Goal: Task Accomplishment & Management: Complete application form

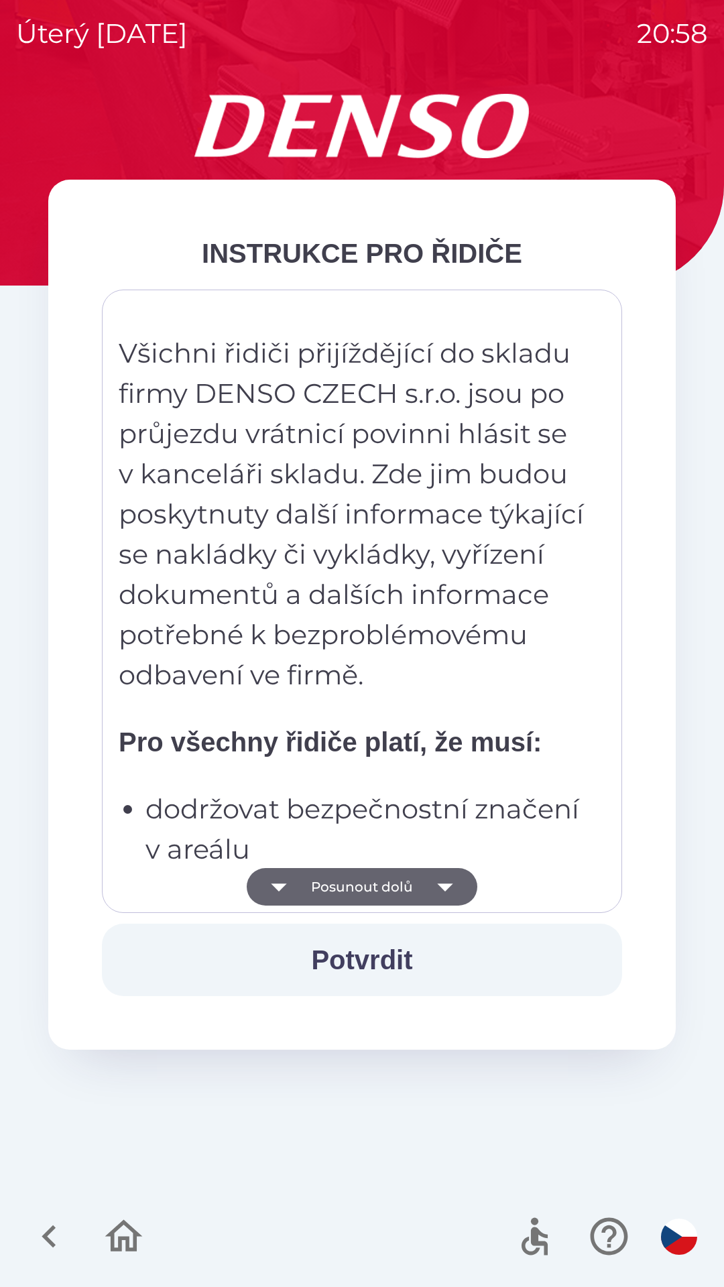
click at [416, 955] on button "Potvrdit" at bounding box center [362, 960] width 520 height 72
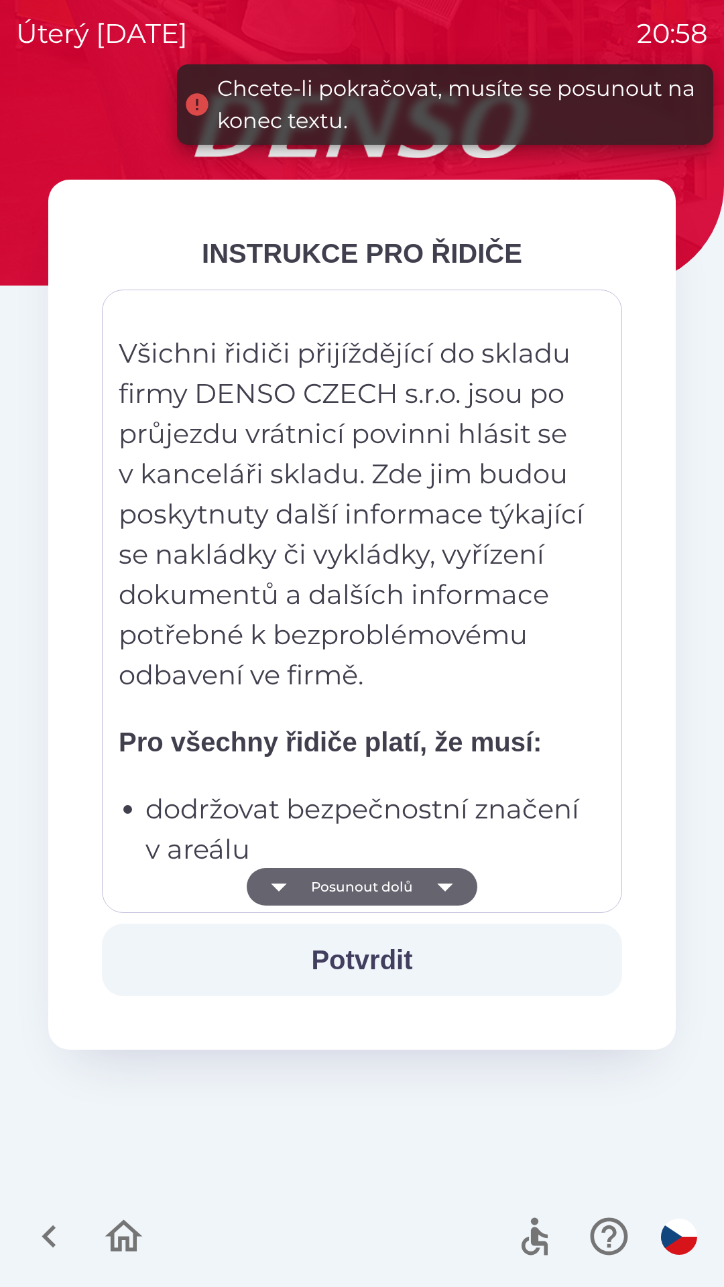
click at [403, 903] on button "Posunout dolů" at bounding box center [362, 887] width 231 height 38
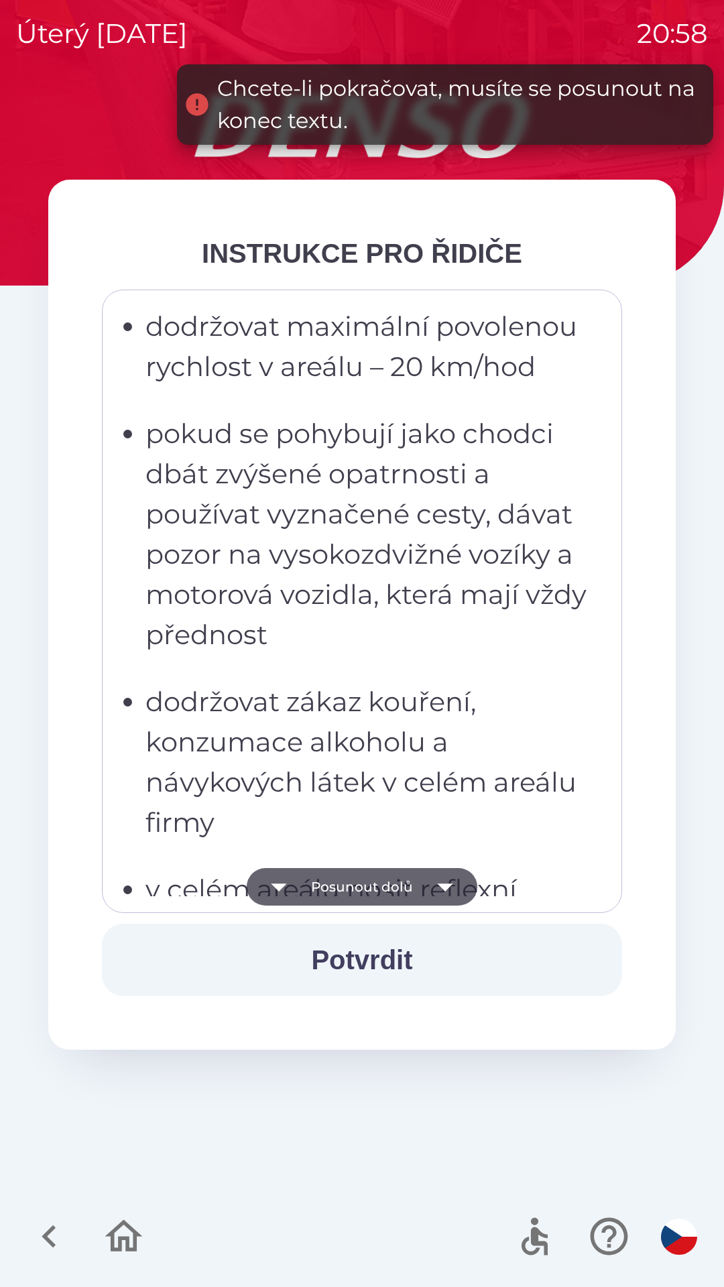
click at [401, 889] on button "Posunout dolů" at bounding box center [362, 887] width 231 height 38
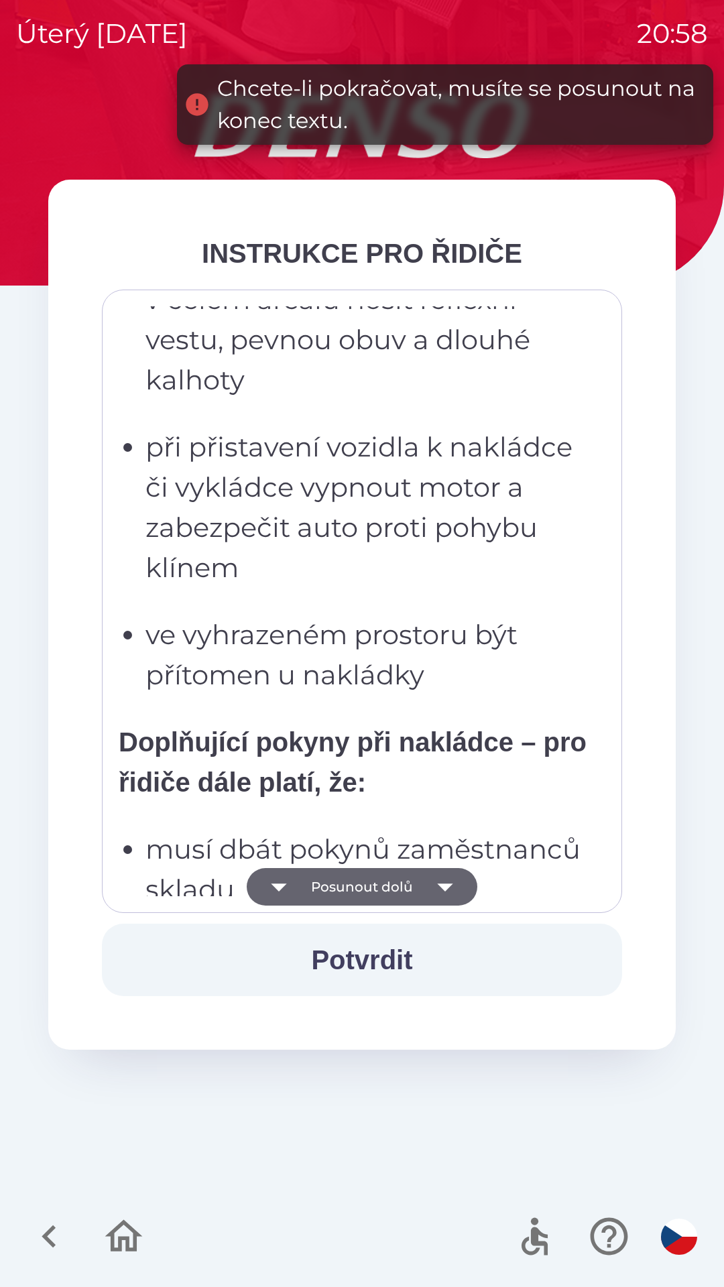
click at [406, 892] on button "Posunout dolů" at bounding box center [362, 887] width 231 height 38
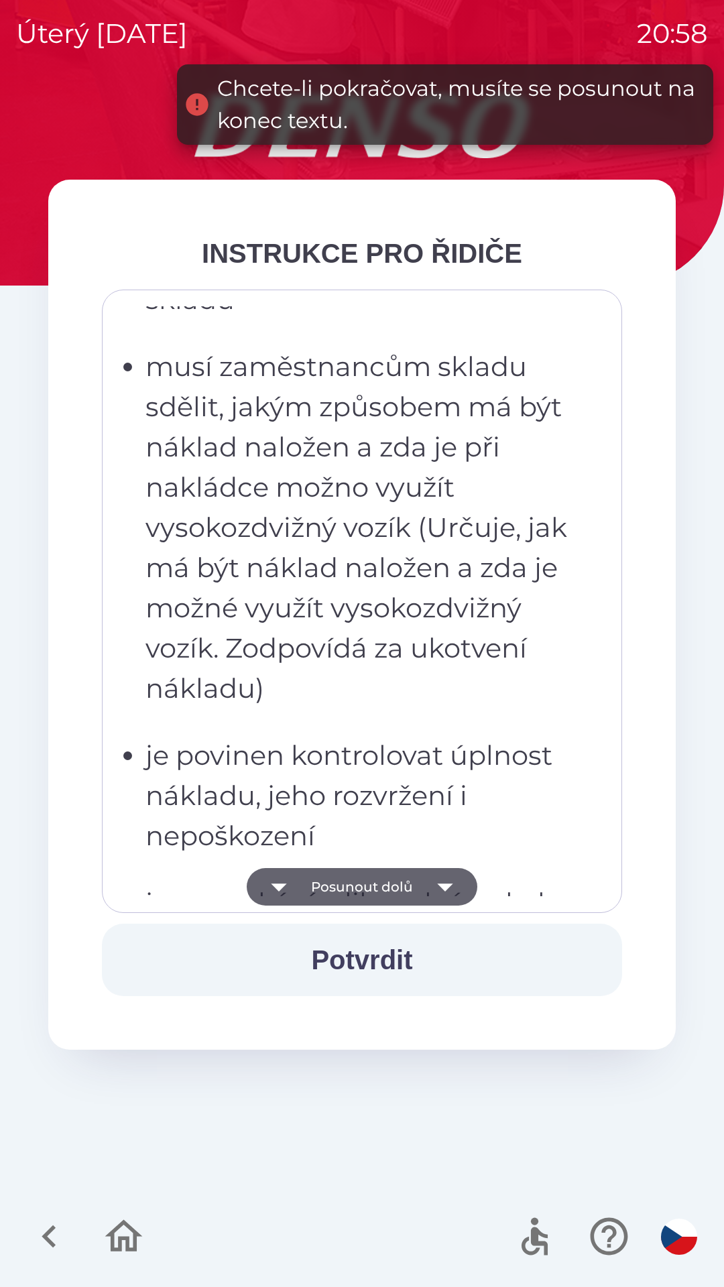
click at [412, 891] on button "Posunout dolů" at bounding box center [362, 887] width 231 height 38
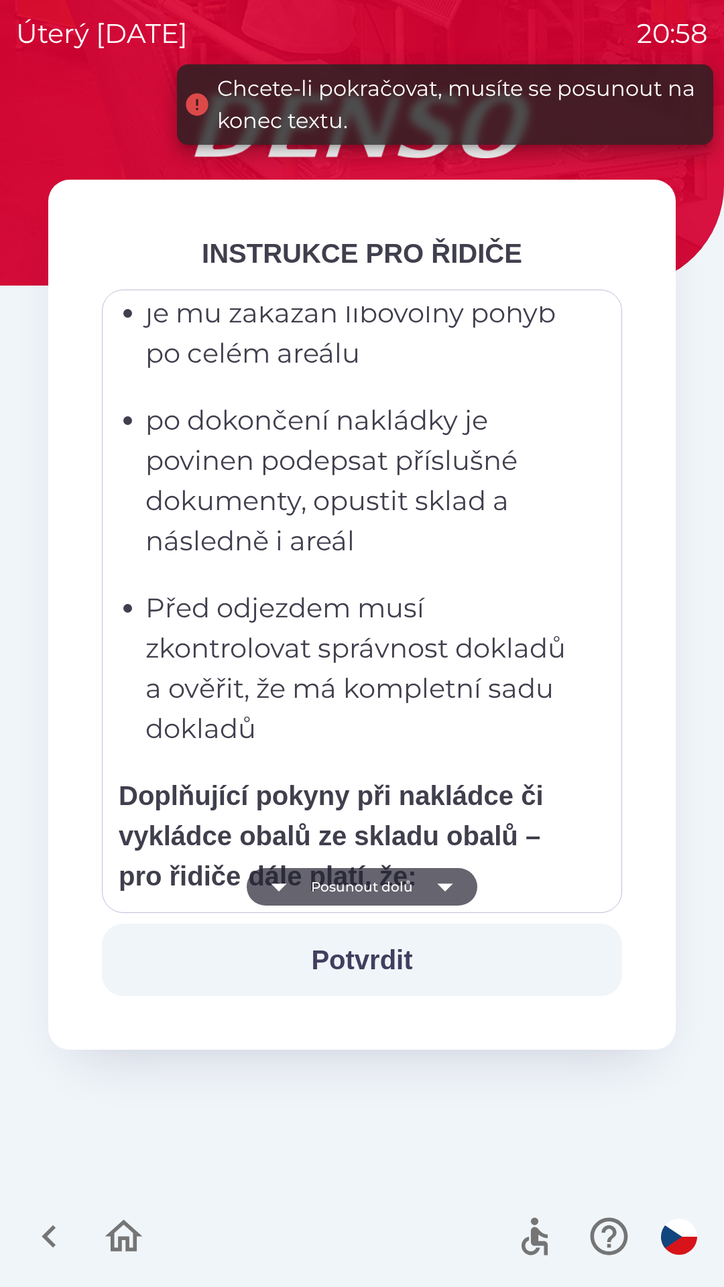
click at [420, 884] on button "Posunout dolů" at bounding box center [362, 887] width 231 height 38
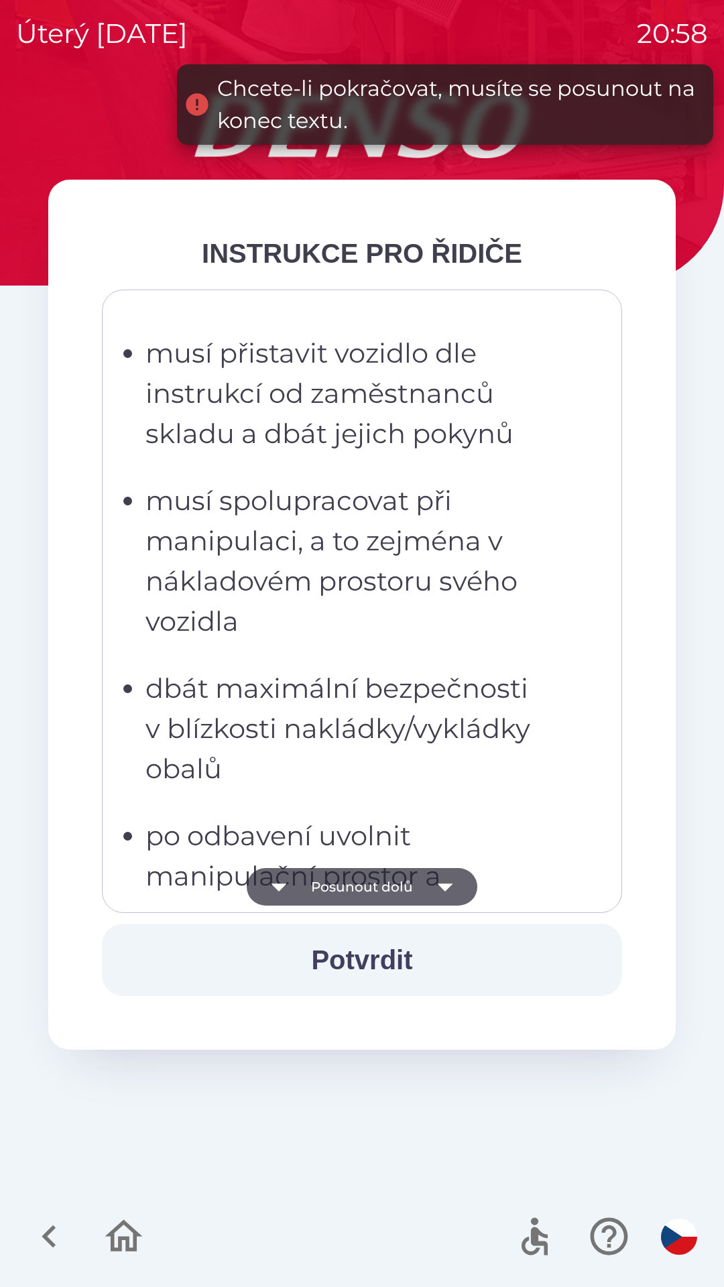
click at [424, 888] on button "Posunout dolů" at bounding box center [362, 887] width 231 height 38
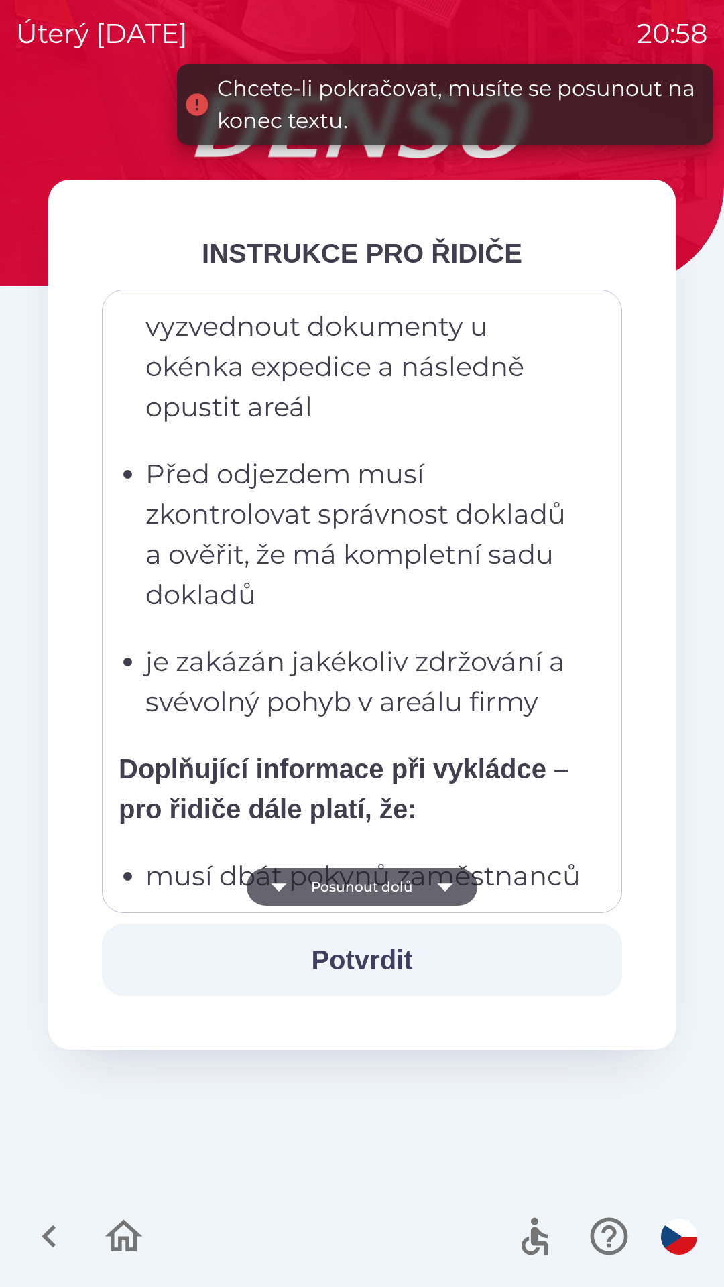
click at [417, 891] on button "Posunout dolů" at bounding box center [362, 887] width 231 height 38
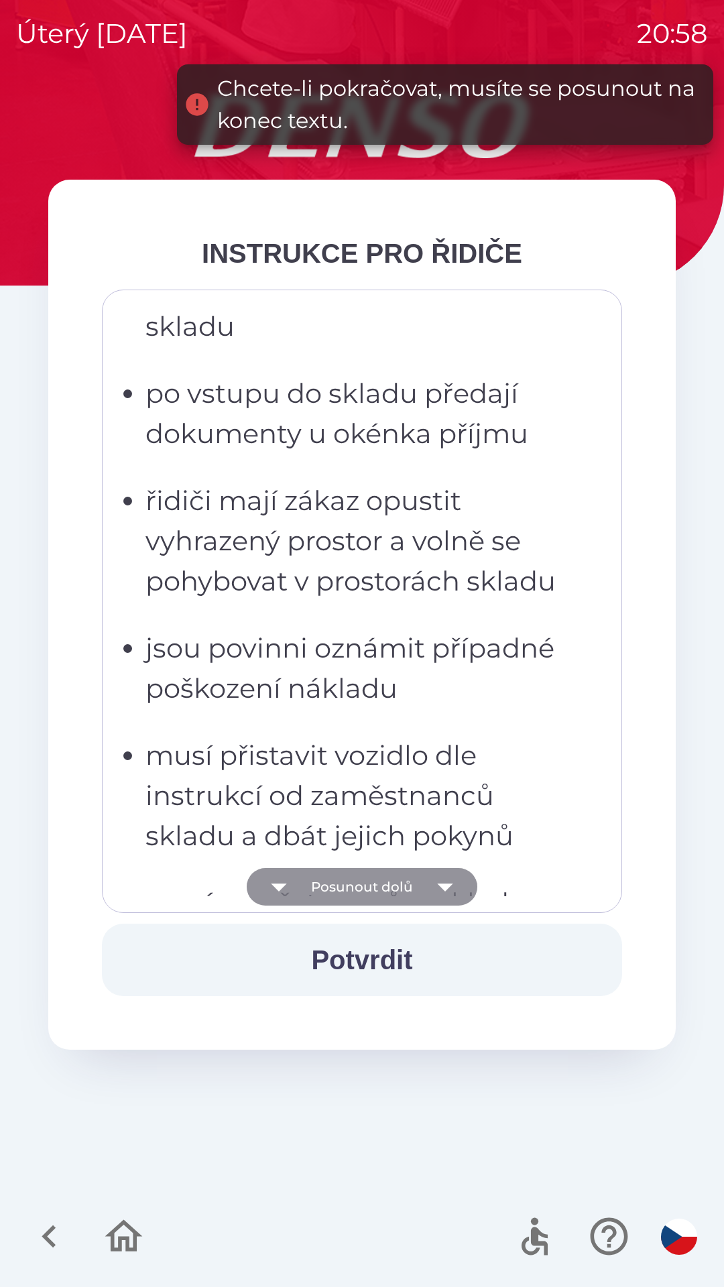
click at [426, 894] on icon "button" at bounding box center [445, 887] width 38 height 38
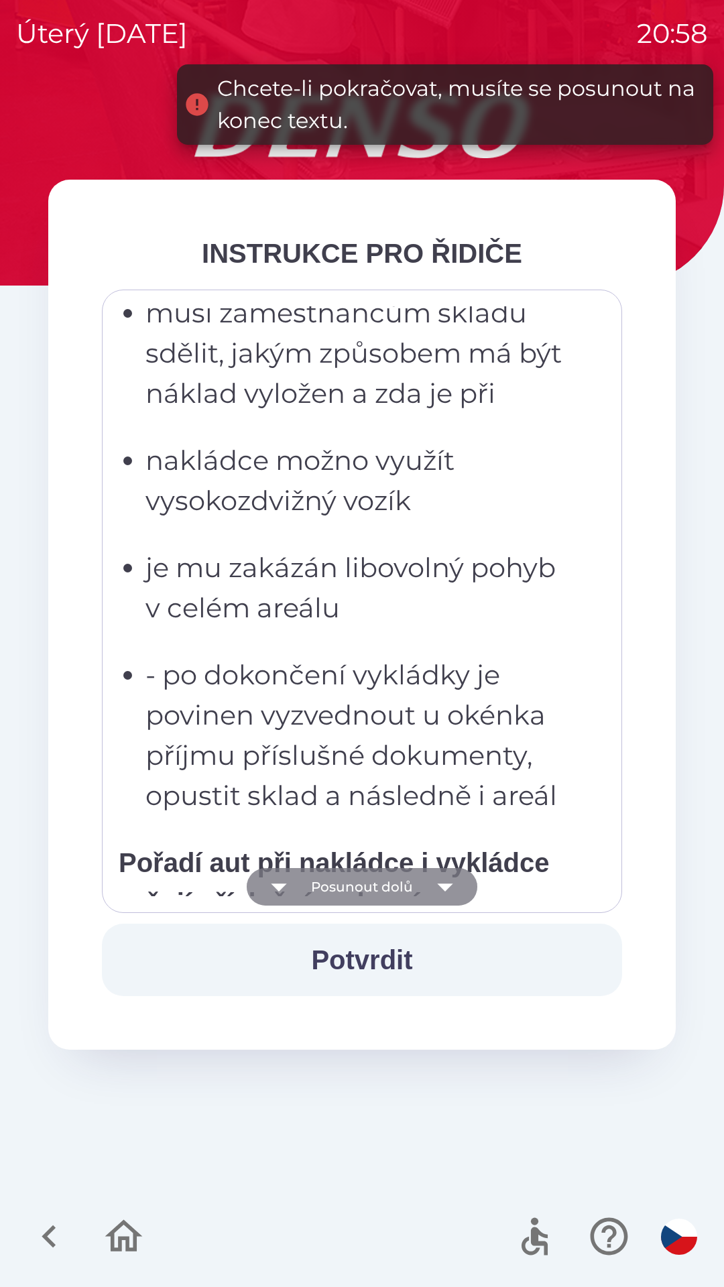
click at [426, 887] on icon "button" at bounding box center [445, 887] width 38 height 38
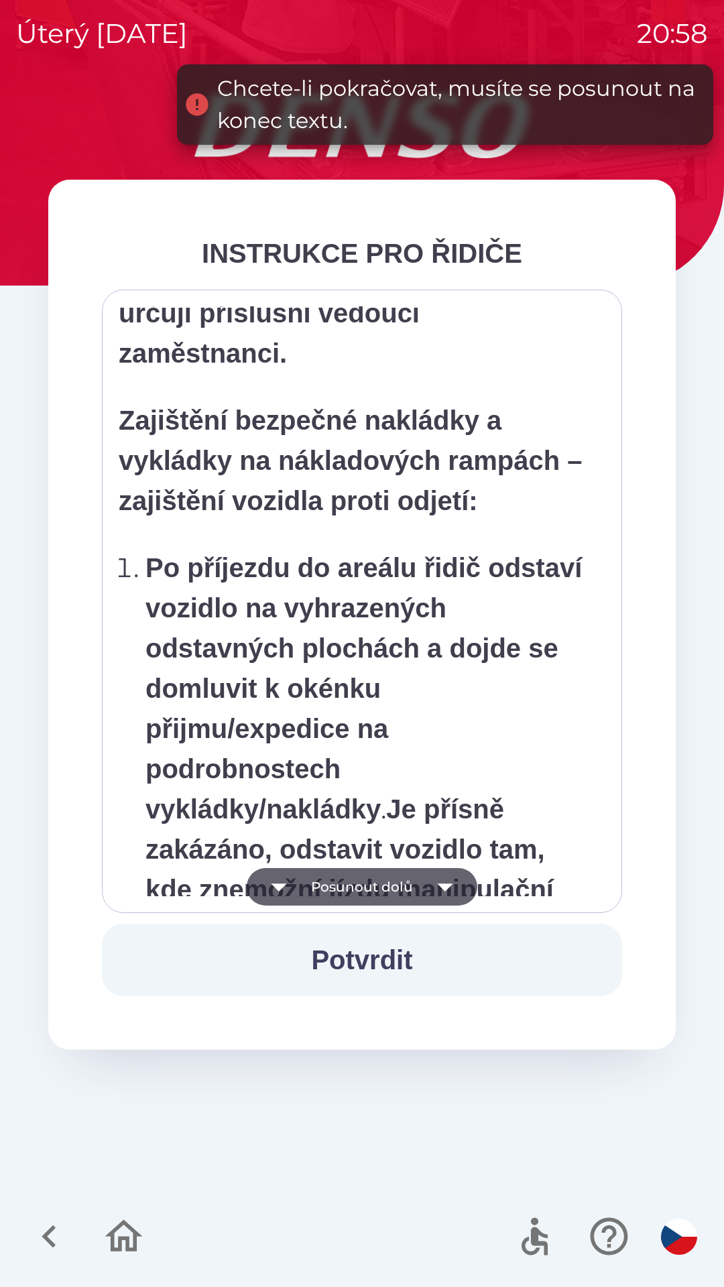
click at [430, 890] on icon "button" at bounding box center [445, 887] width 38 height 38
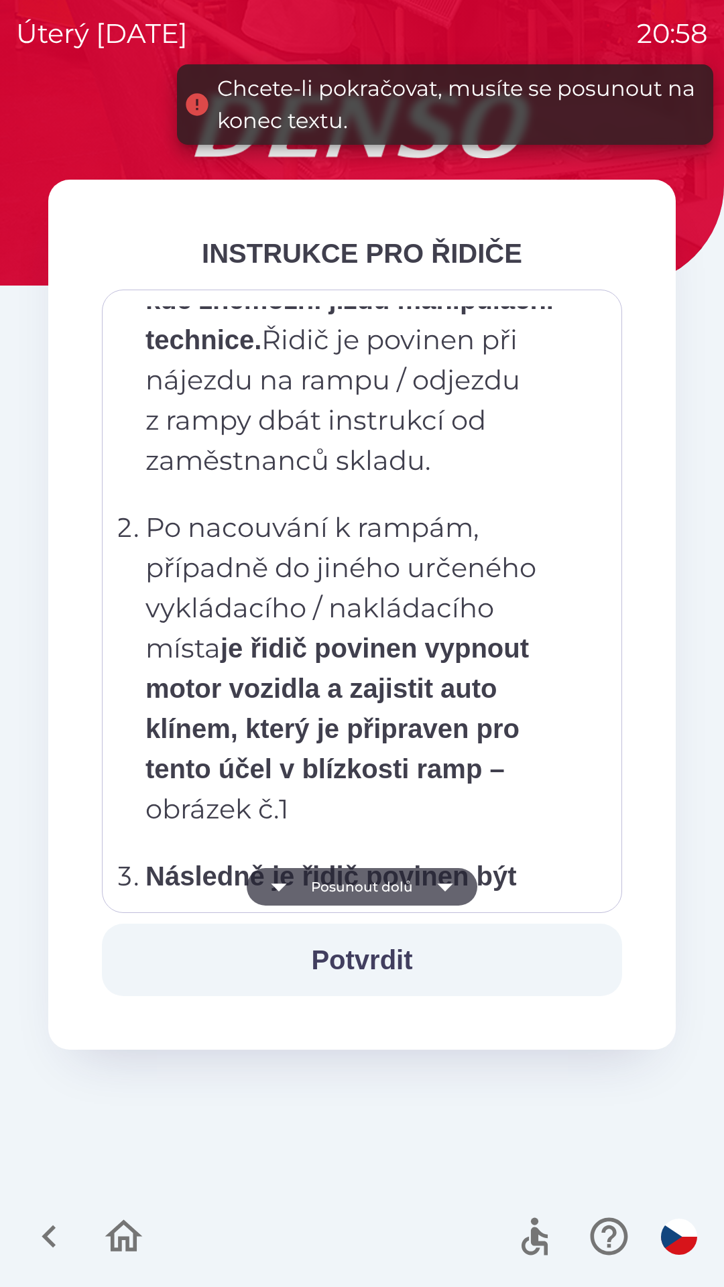
click at [422, 885] on button "Posunout dolů" at bounding box center [362, 887] width 231 height 38
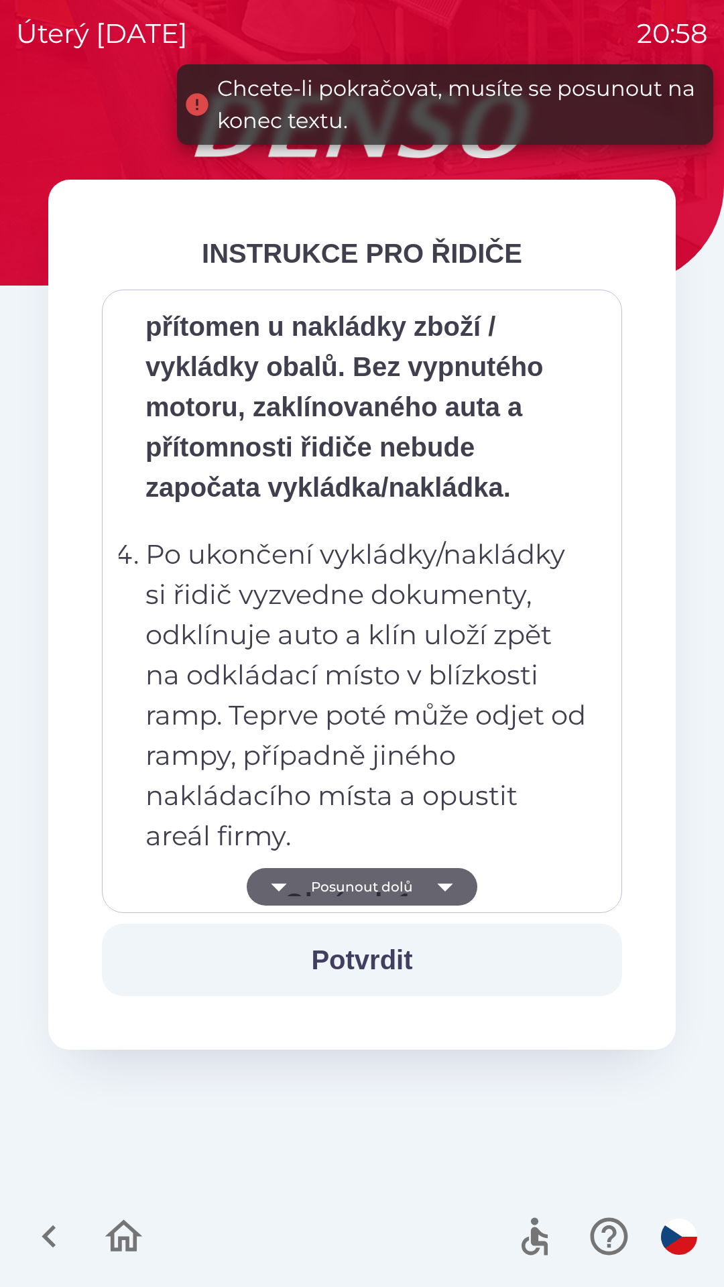
click at [416, 878] on button "Posunout dolů" at bounding box center [362, 887] width 231 height 38
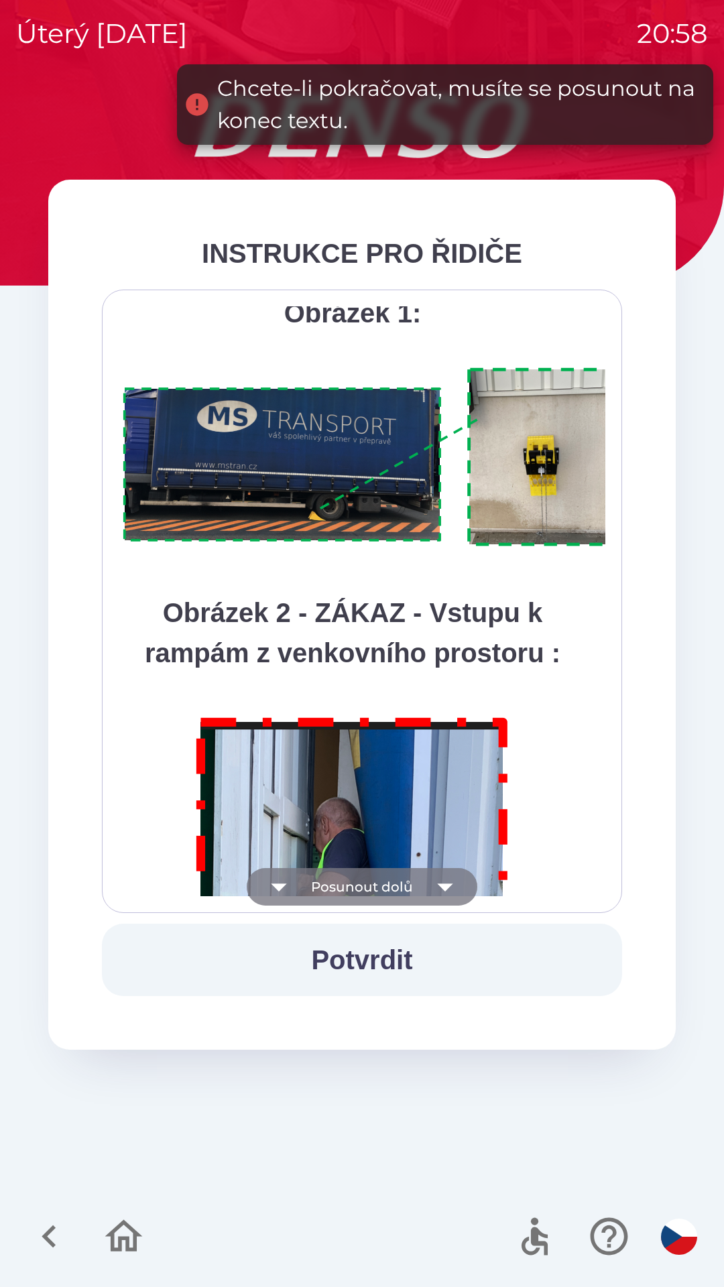
click at [422, 885] on button "Posunout dolů" at bounding box center [362, 887] width 231 height 38
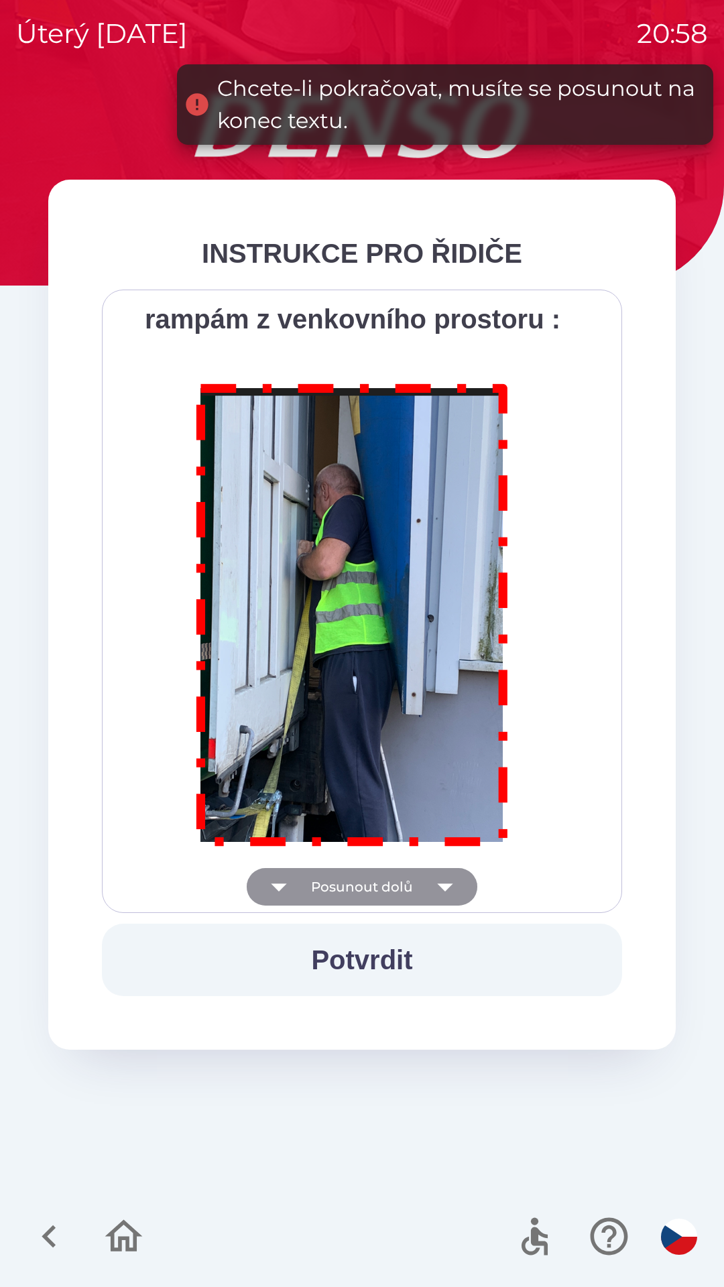
click at [422, 890] on div "Všichni řidiči přijíždějící do skladu firmy DENSO CZECH s.r.o. jsou po průjezdu…" at bounding box center [362, 601] width 487 height 590
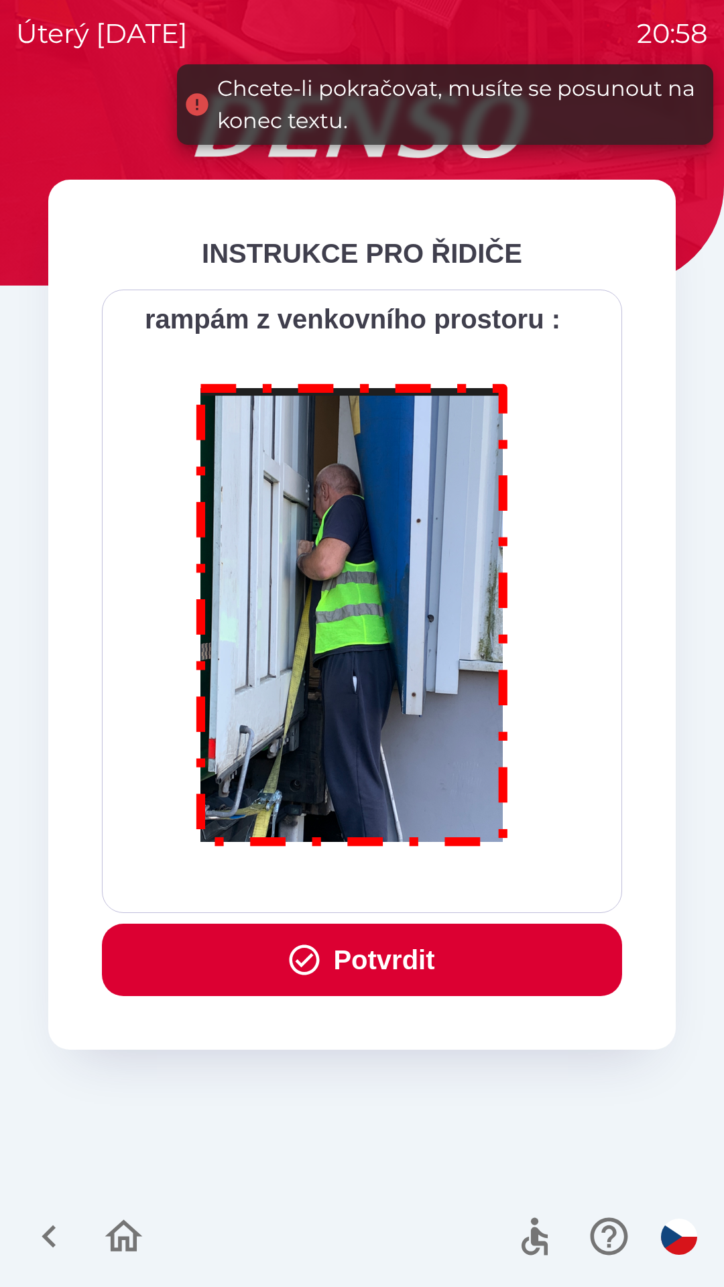
click at [422, 891] on div "Všichni řidiči přijíždějící do skladu firmy DENSO CZECH s.r.o. jsou po průjezdu…" at bounding box center [362, 601] width 487 height 590
click at [421, 899] on div "Všichni řidiči přijíždějící do skladu firmy DENSO CZECH s.r.o. jsou po průjezdu…" at bounding box center [362, 602] width 520 height 624
click at [426, 953] on button "Potvrdit" at bounding box center [362, 960] width 520 height 72
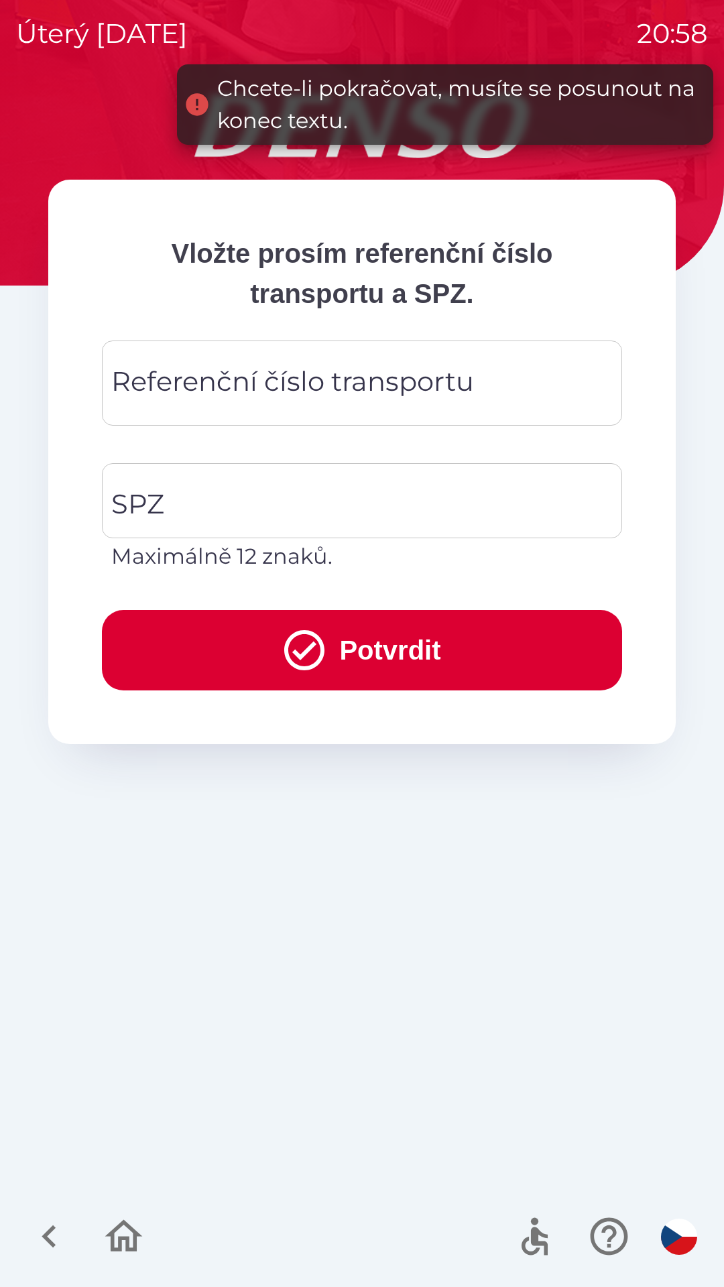
click at [424, 384] on div "Referenční číslo transportu Referenční číslo transportu" at bounding box center [362, 383] width 520 height 85
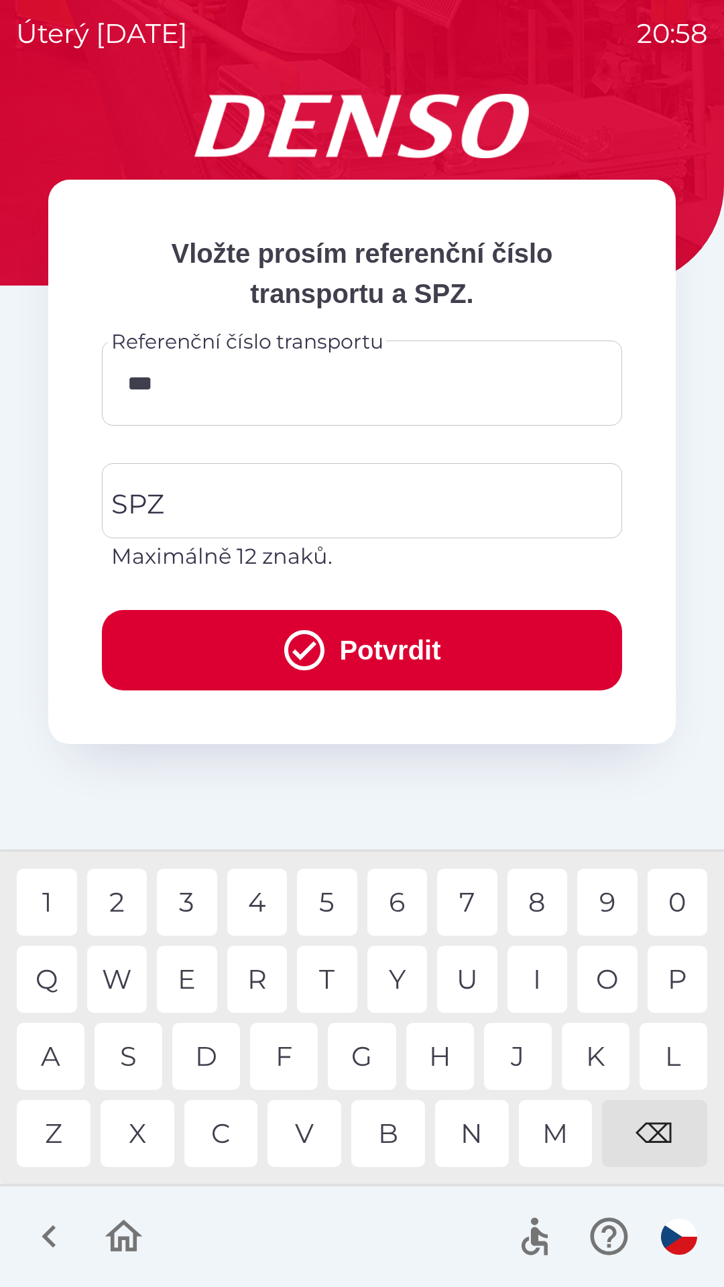
click at [315, 1134] on div "V" at bounding box center [305, 1133] width 74 height 67
click at [534, 901] on div "8" at bounding box center [538, 902] width 60 height 67
click at [118, 905] on div "2" at bounding box center [117, 902] width 60 height 67
click at [219, 910] on div "1 2 3 4 5 6 7 8 9 0" at bounding box center [362, 902] width 691 height 67
type input "********"
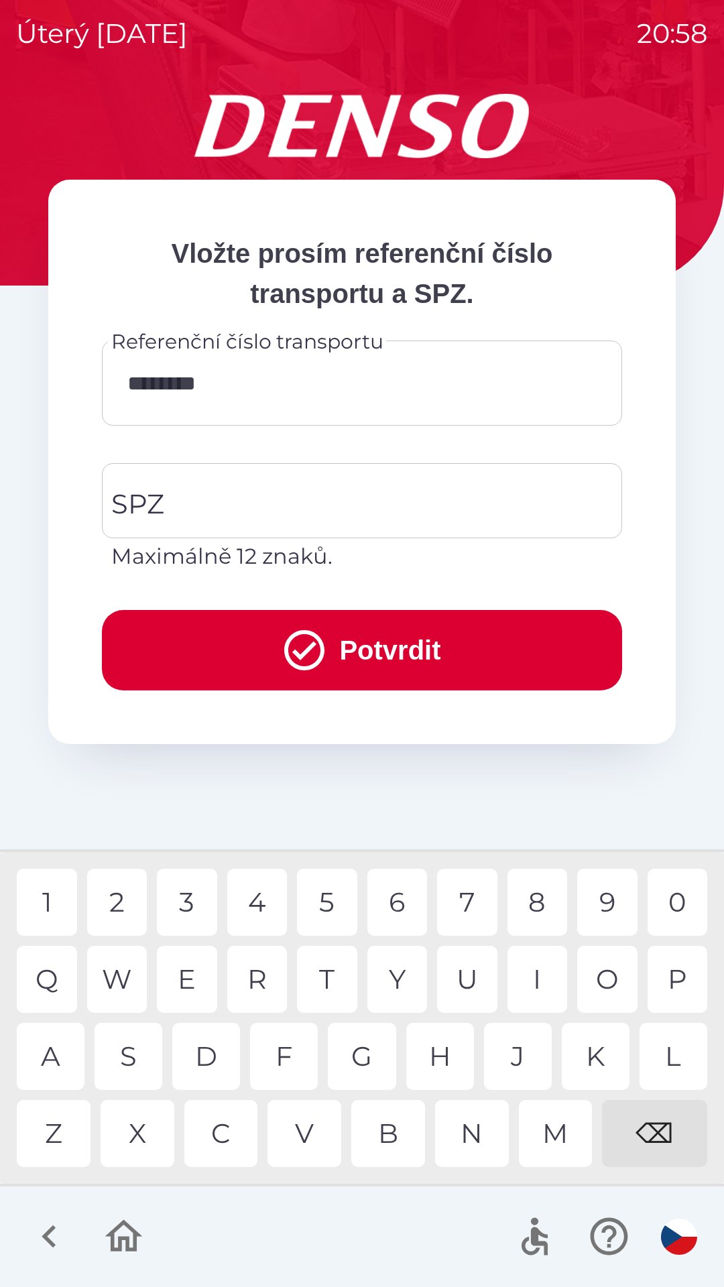
click at [535, 890] on div "8" at bounding box center [538, 902] width 60 height 67
click at [335, 495] on input "SPZ" at bounding box center [352, 500] width 488 height 63
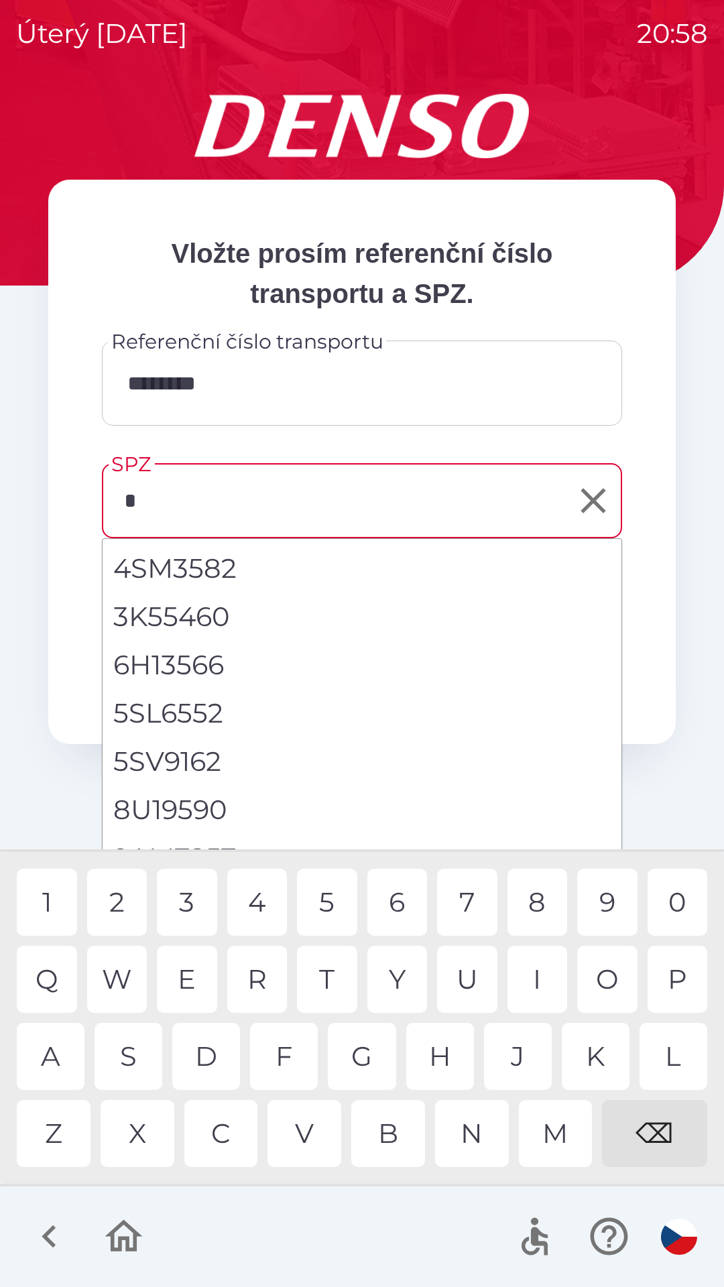
click at [325, 903] on div "5" at bounding box center [327, 902] width 60 height 67
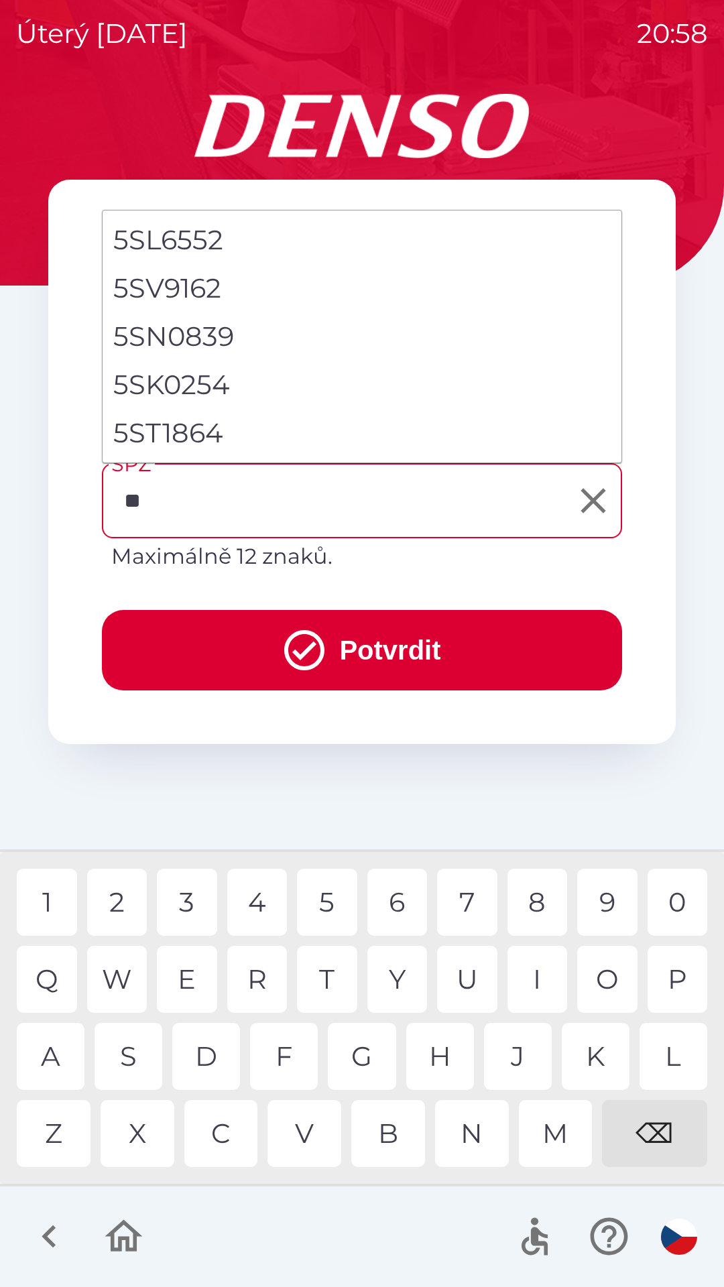
click at [138, 1057] on div "S" at bounding box center [129, 1056] width 68 height 67
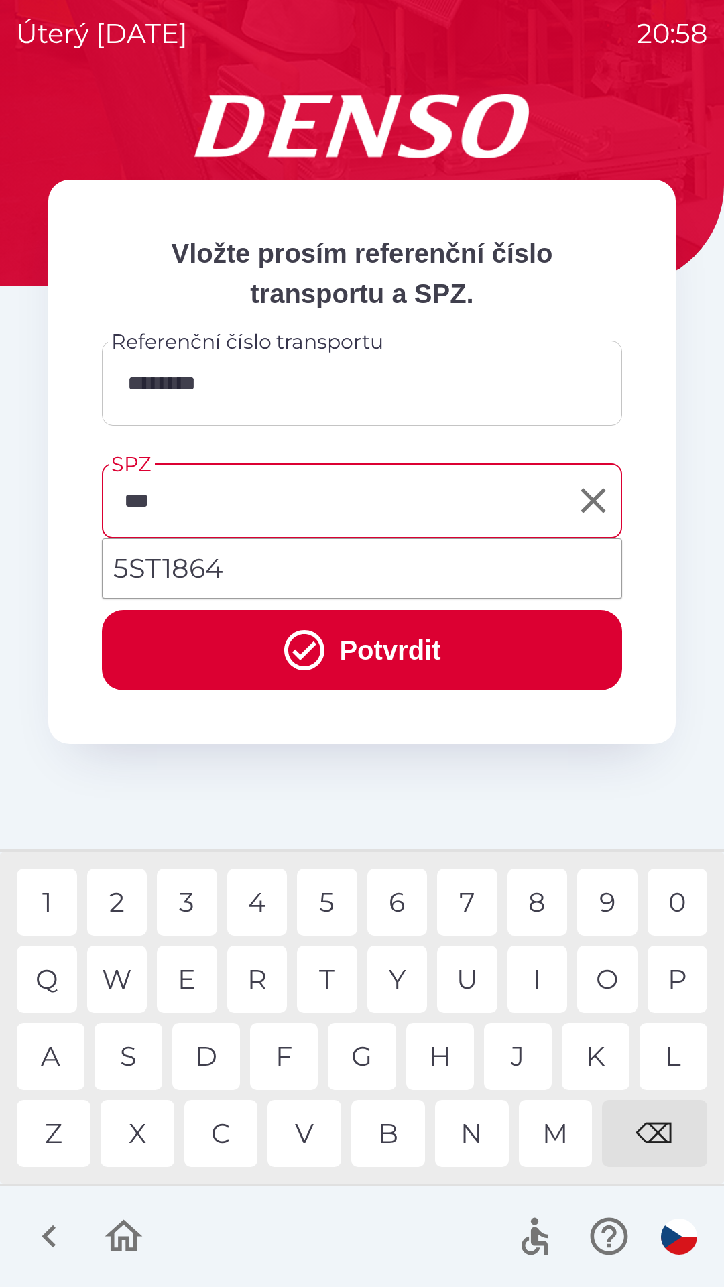
click at [231, 569] on li "5ST1864" at bounding box center [362, 568] width 519 height 48
type input "*******"
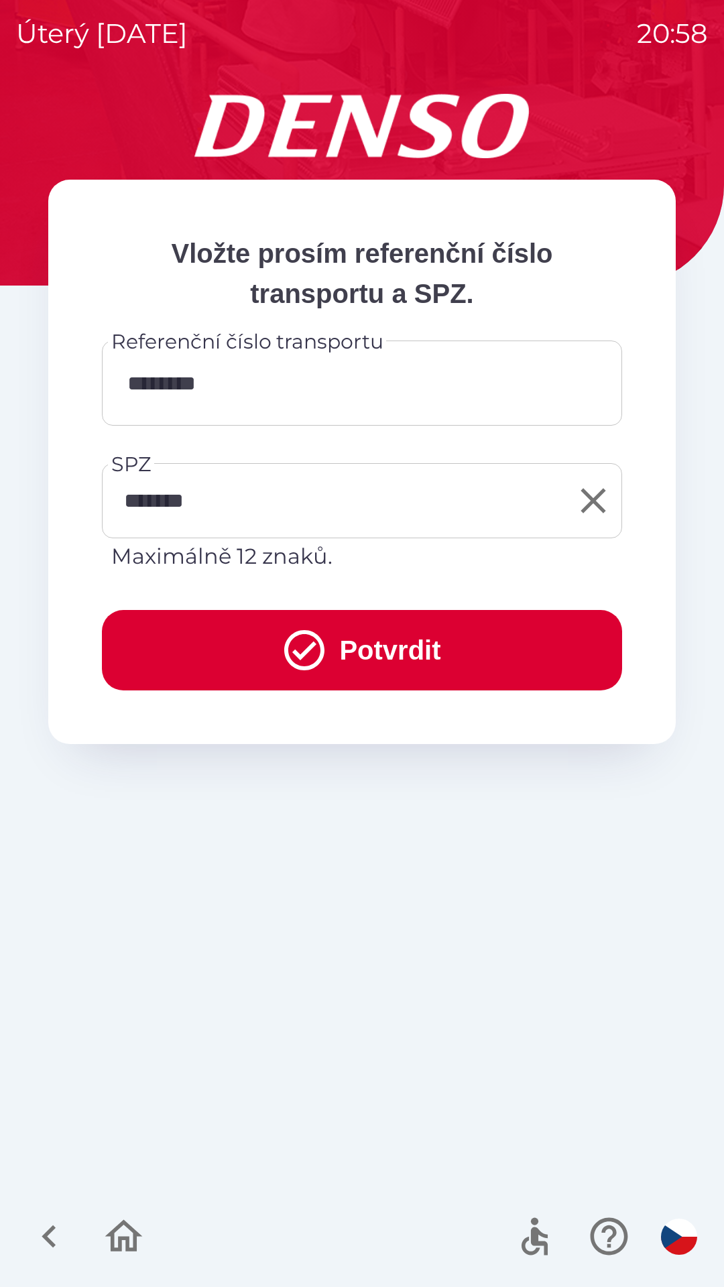
click at [354, 652] on button "Potvrdit" at bounding box center [362, 650] width 520 height 80
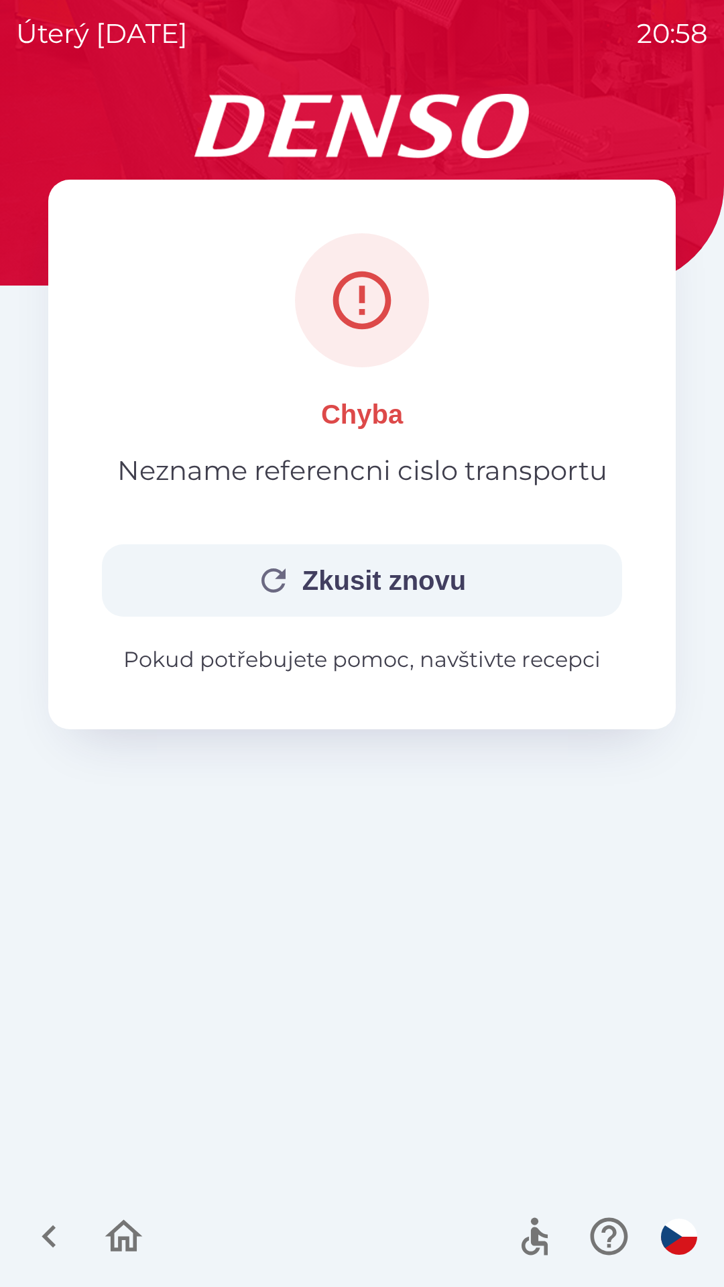
click at [370, 577] on button "Zkusit znovu" at bounding box center [362, 580] width 520 height 72
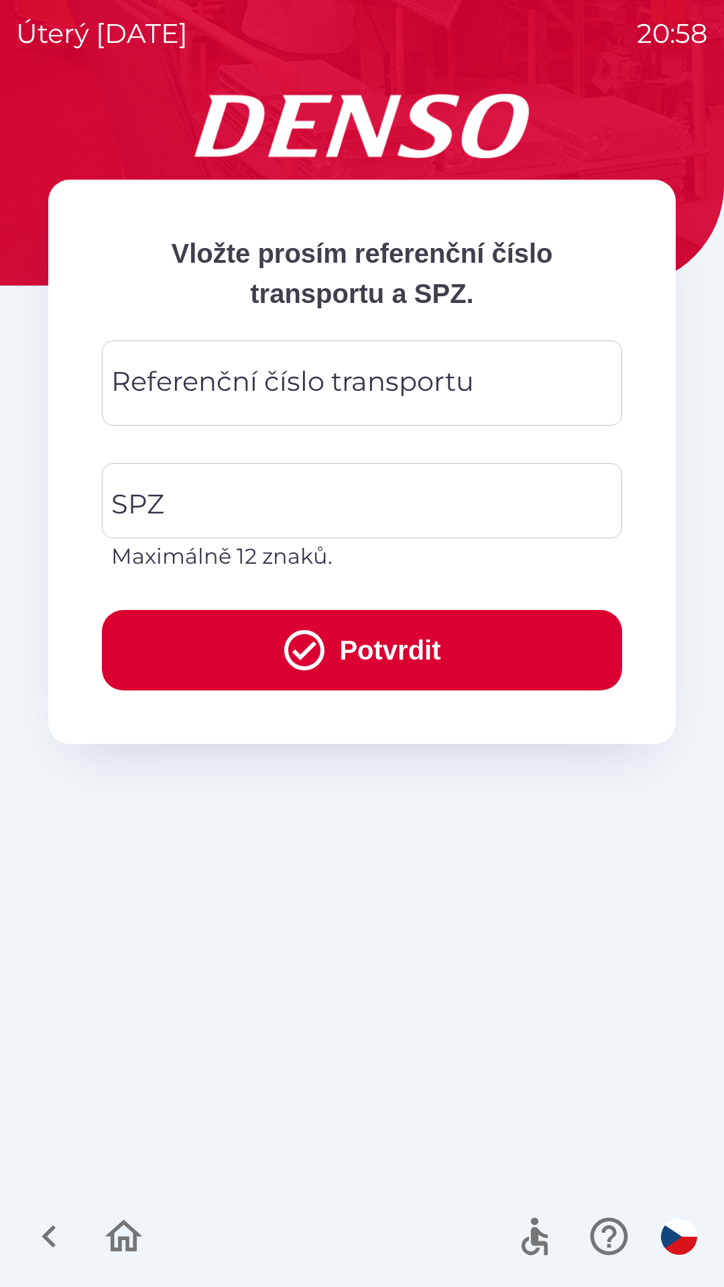
click at [333, 379] on div "Referenční číslo transportu Referenční číslo transportu" at bounding box center [362, 383] width 520 height 85
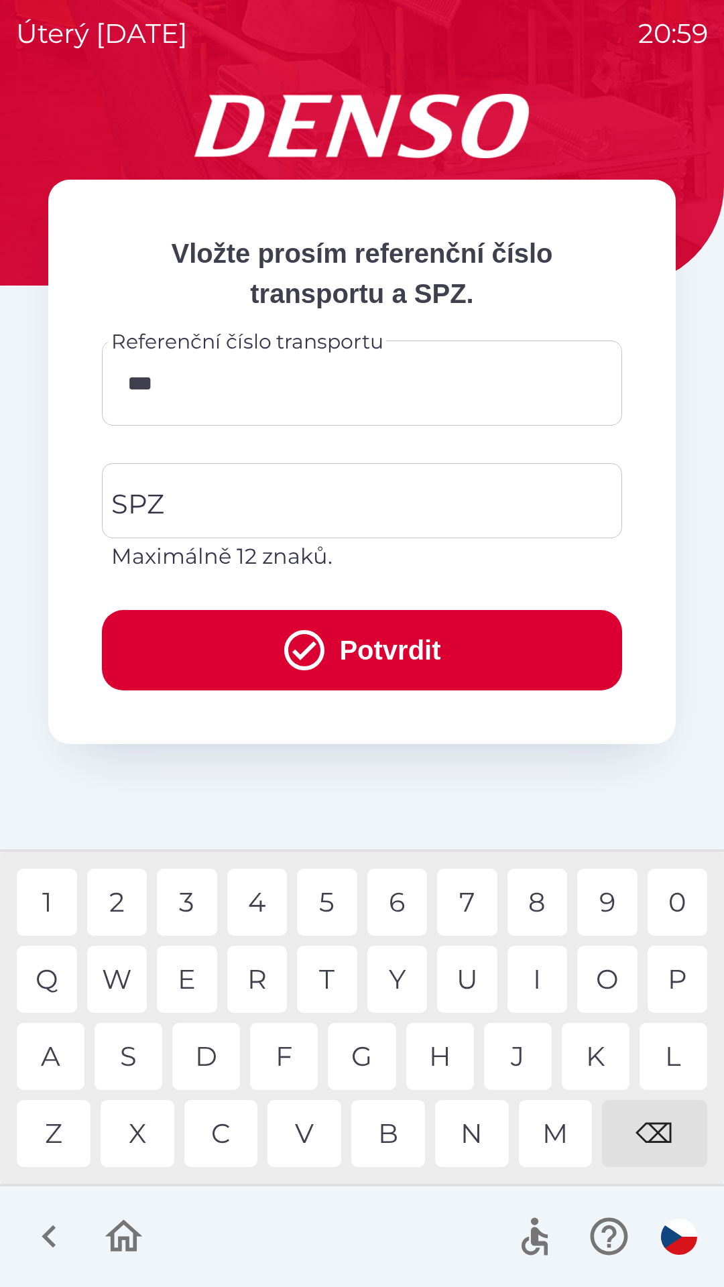
click at [303, 1114] on div "V" at bounding box center [305, 1133] width 74 height 67
click at [130, 898] on div "2" at bounding box center [117, 902] width 60 height 67
click at [182, 900] on div "3" at bounding box center [187, 902] width 60 height 67
type input "*********"
click at [270, 500] on input "SPZ" at bounding box center [352, 500] width 488 height 63
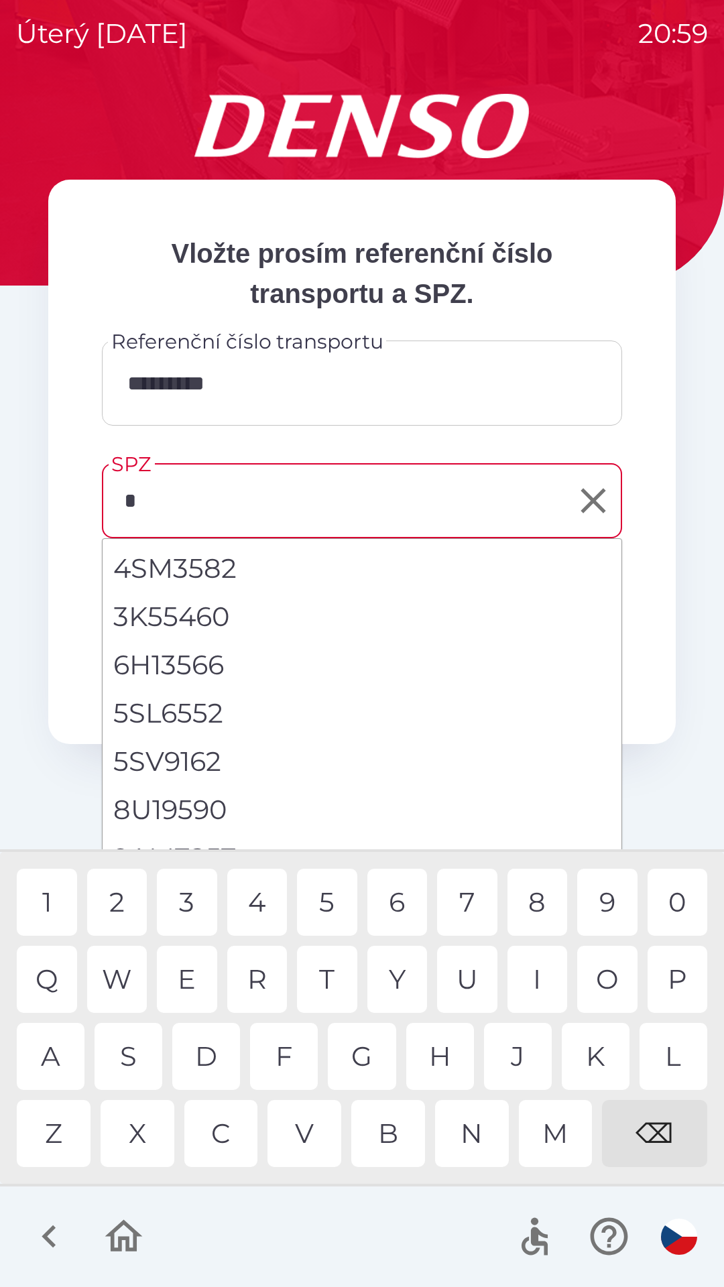
click at [325, 894] on div "5" at bounding box center [327, 902] width 60 height 67
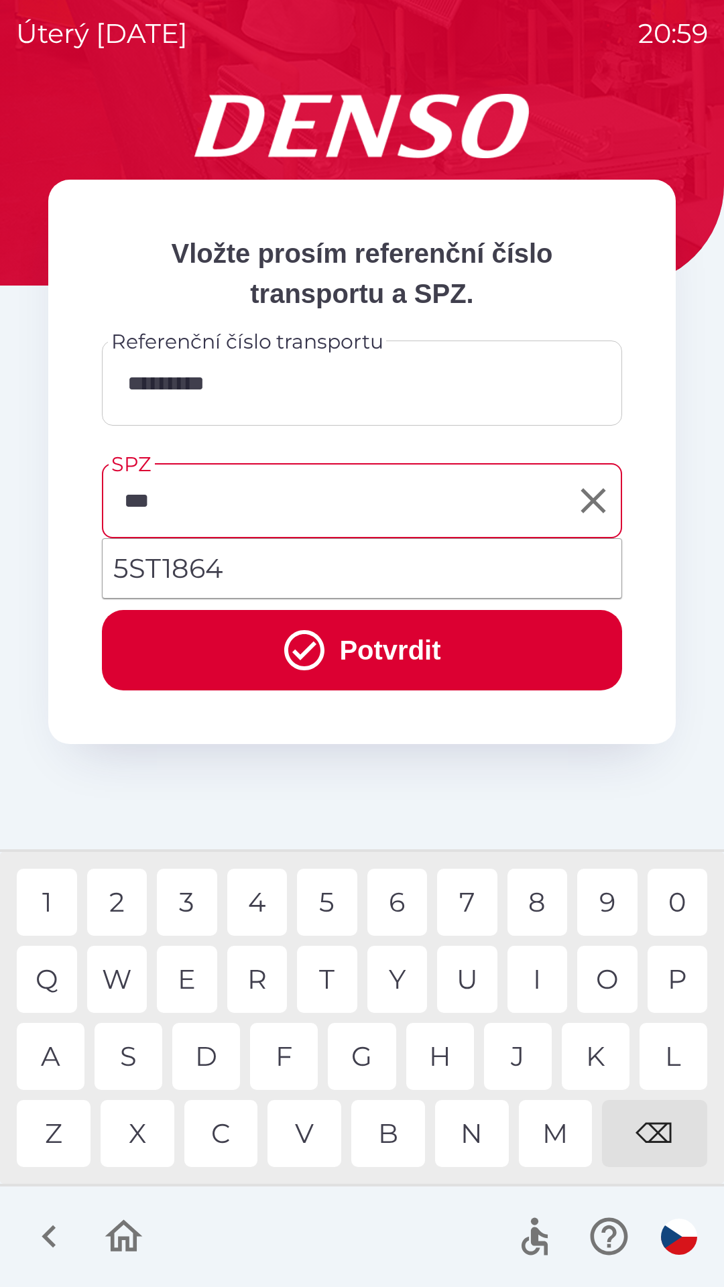
click at [264, 569] on li "5ST1864" at bounding box center [362, 568] width 519 height 48
type input "*******"
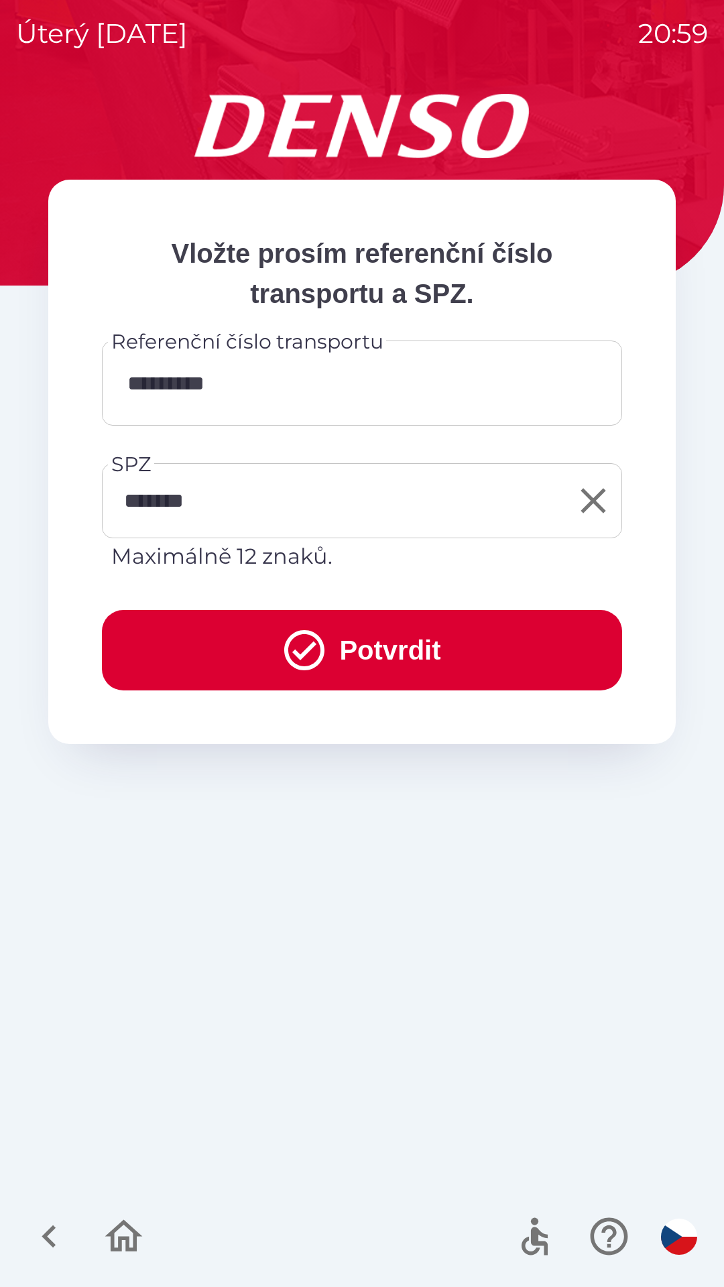
click at [386, 636] on button "Potvrdit" at bounding box center [362, 650] width 520 height 80
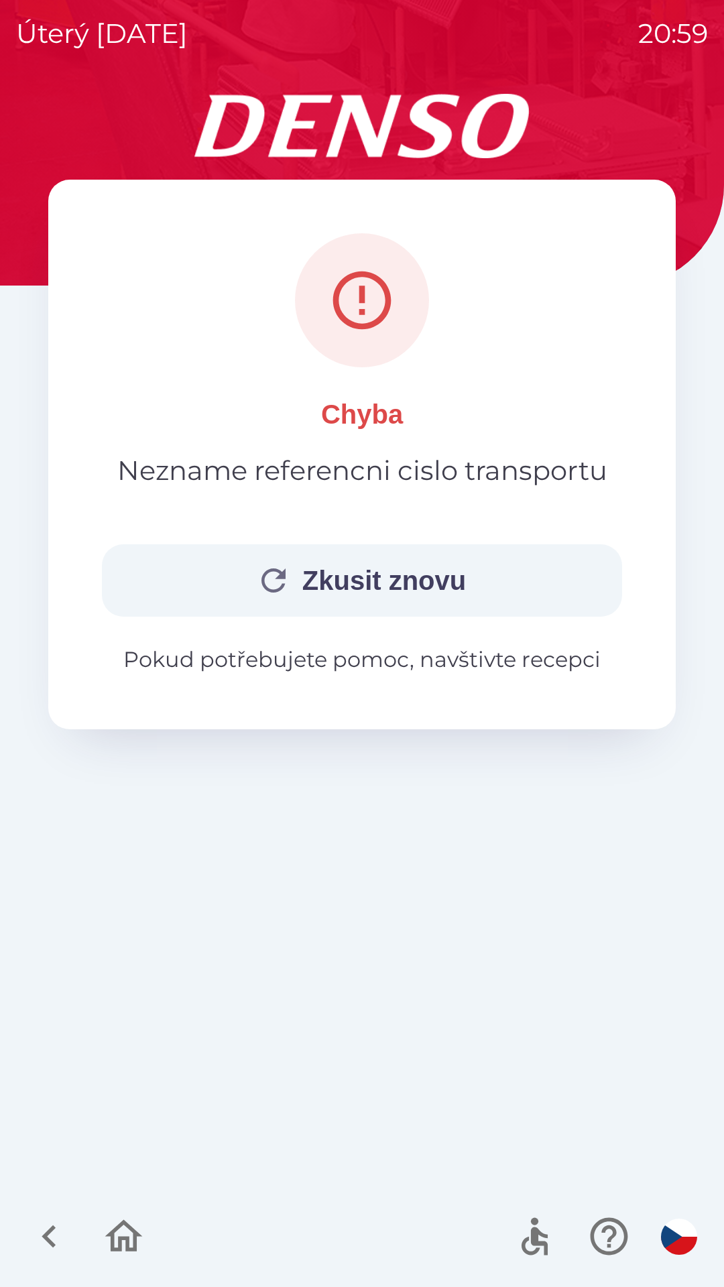
click at [398, 576] on button "Zkusit znovu" at bounding box center [362, 580] width 520 height 72
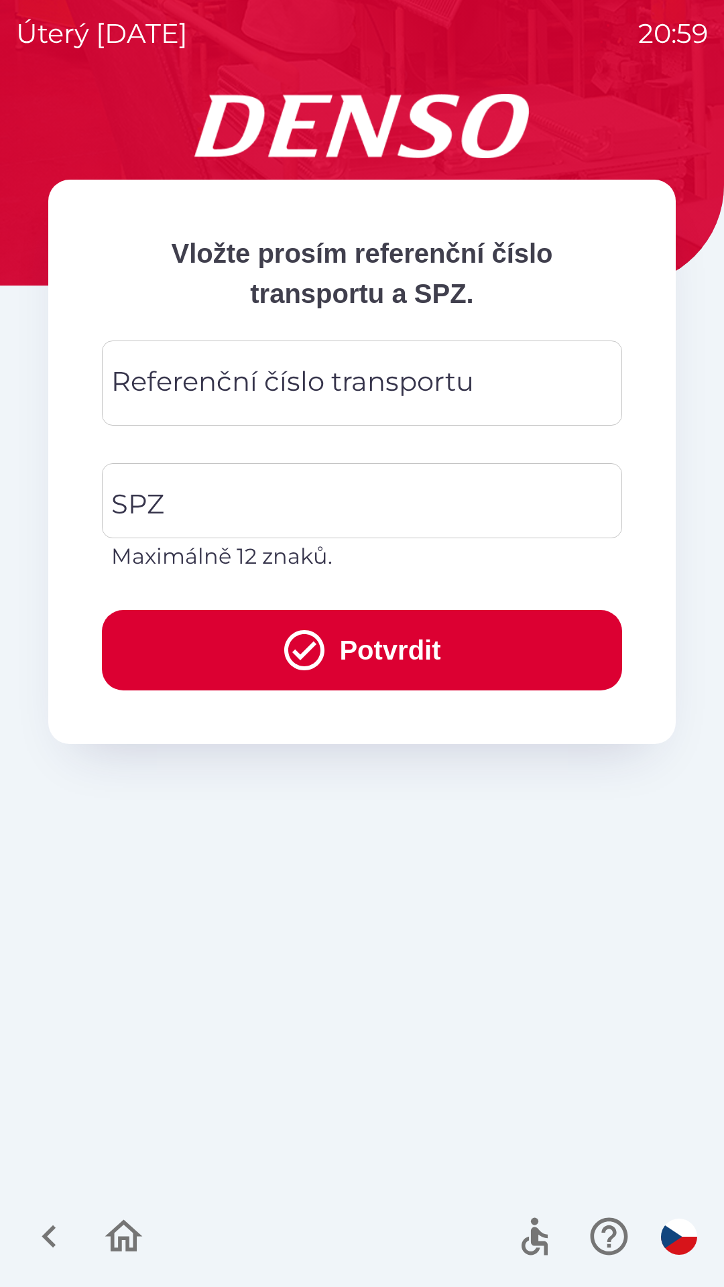
click at [341, 380] on div "Referenční číslo transportu Referenční číslo transportu" at bounding box center [362, 383] width 520 height 85
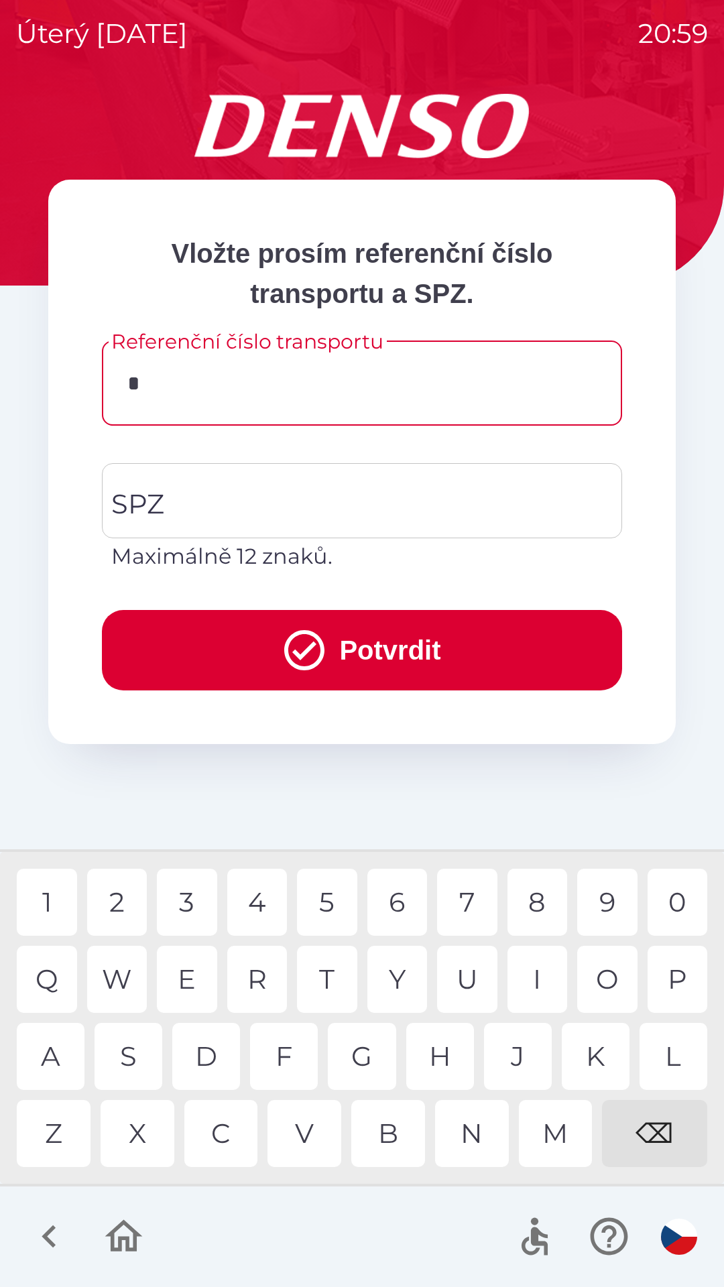
click at [213, 1059] on div "D" at bounding box center [206, 1056] width 68 height 67
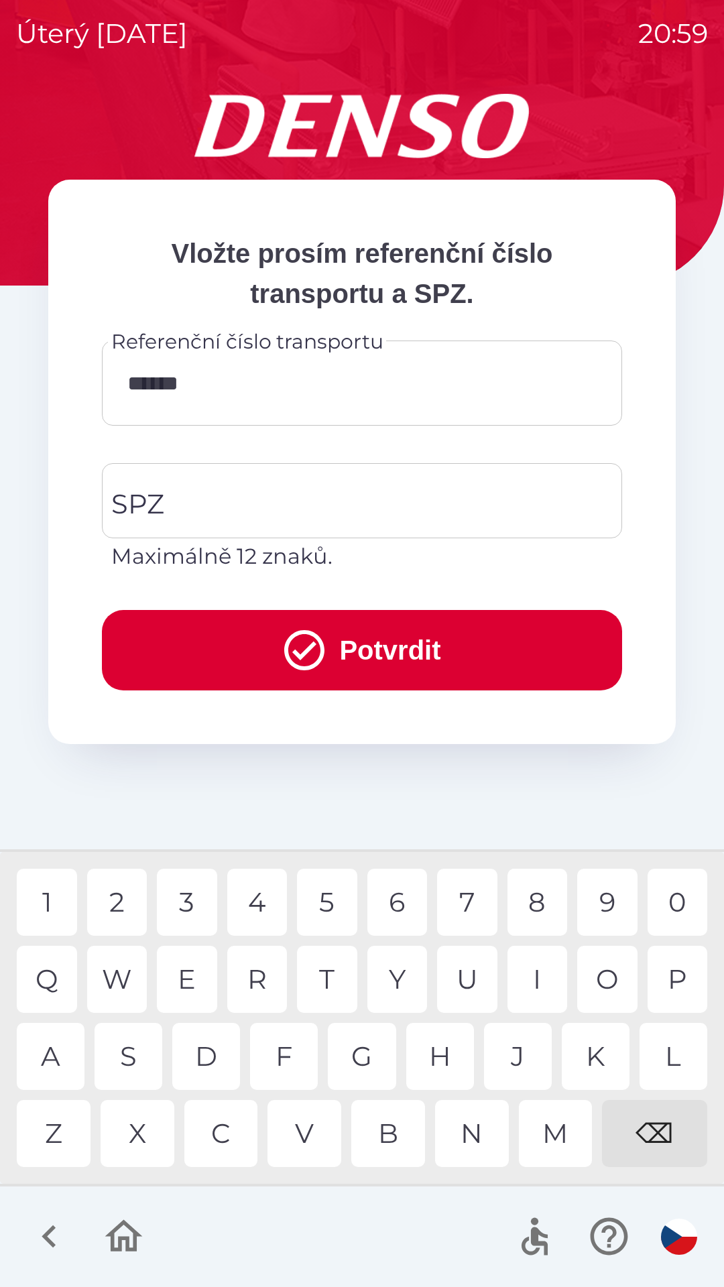
click at [129, 891] on div "2" at bounding box center [117, 902] width 60 height 67
click at [189, 905] on div "3" at bounding box center [187, 902] width 60 height 67
type input "*********"
click at [541, 902] on div "8" at bounding box center [538, 902] width 60 height 67
click at [294, 508] on input "SPZ" at bounding box center [352, 500] width 488 height 63
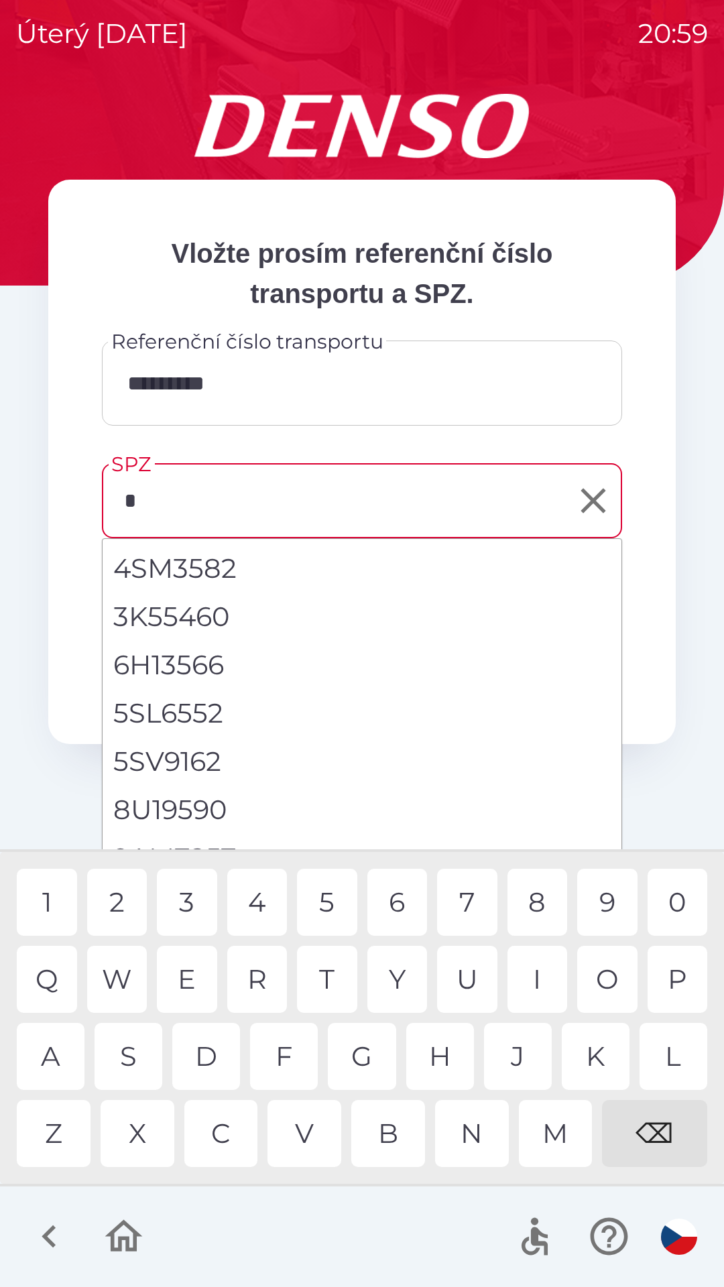
click at [324, 903] on div "5" at bounding box center [327, 902] width 60 height 67
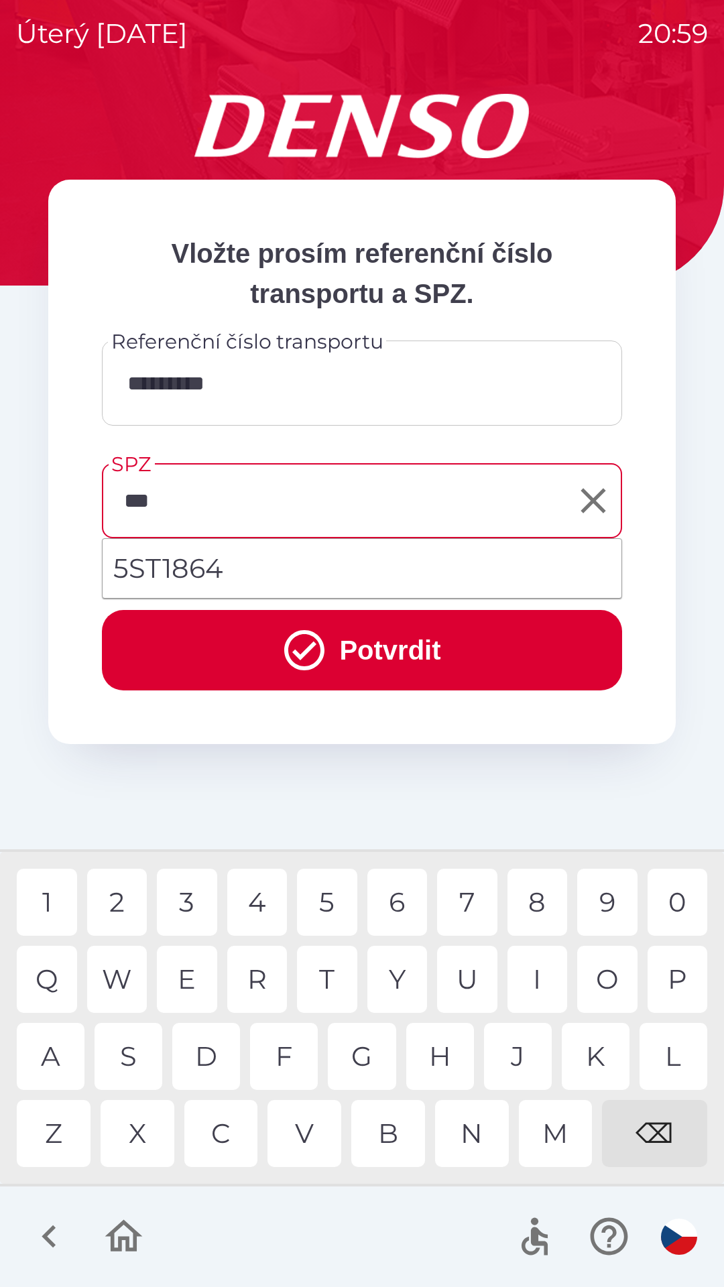
click at [246, 574] on li "5ST1864" at bounding box center [362, 568] width 519 height 48
type input "*******"
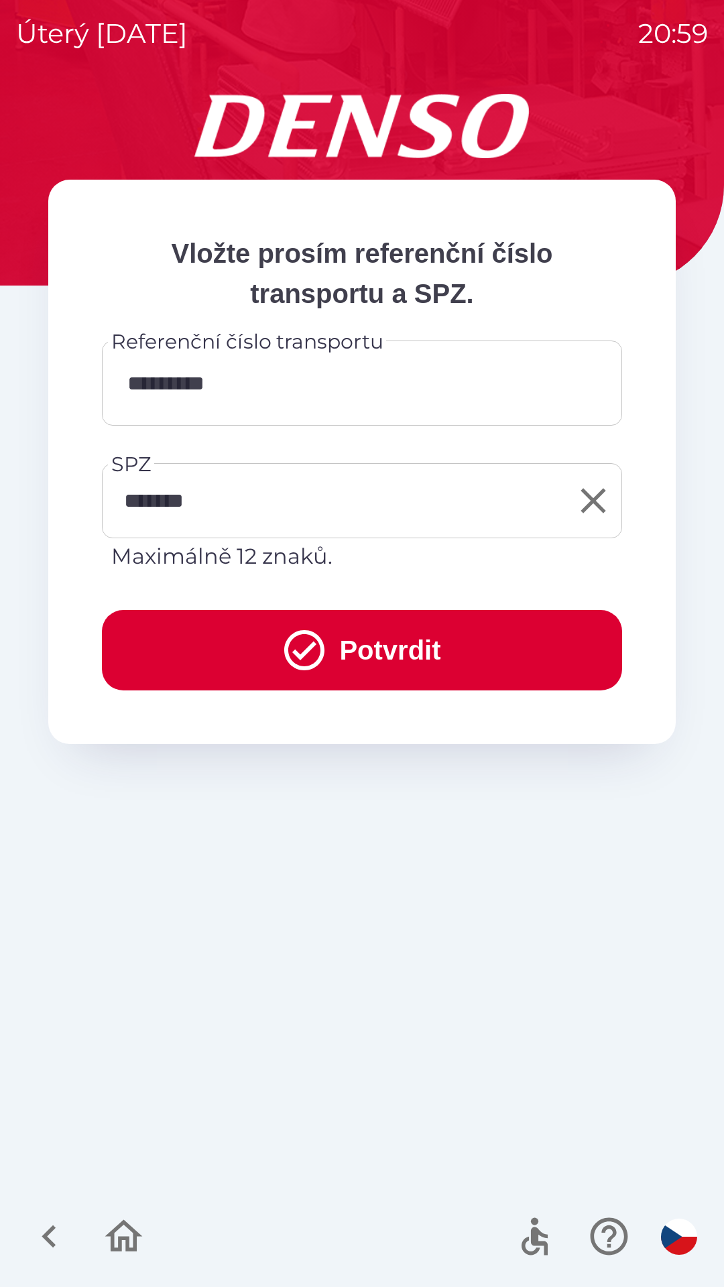
click at [372, 648] on button "Potvrdit" at bounding box center [362, 650] width 520 height 80
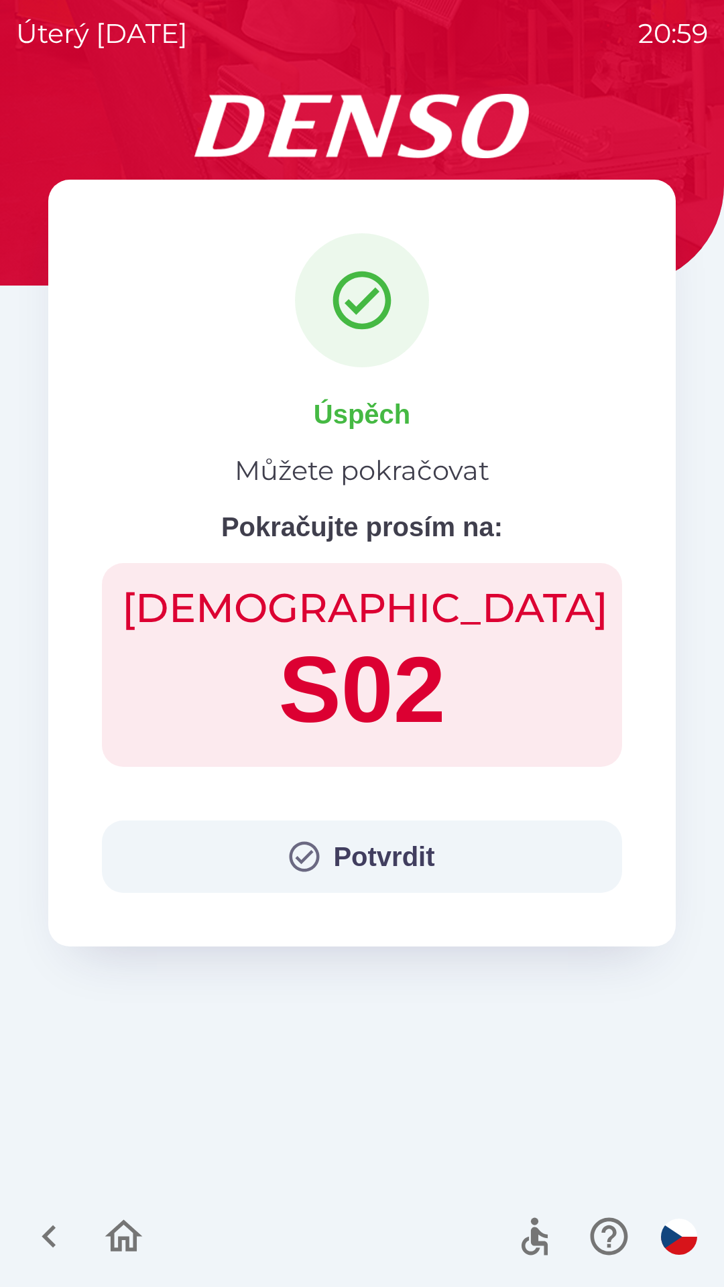
click at [387, 857] on button "Potvrdit" at bounding box center [362, 857] width 520 height 72
